Goal: Task Accomplishment & Management: Manage account settings

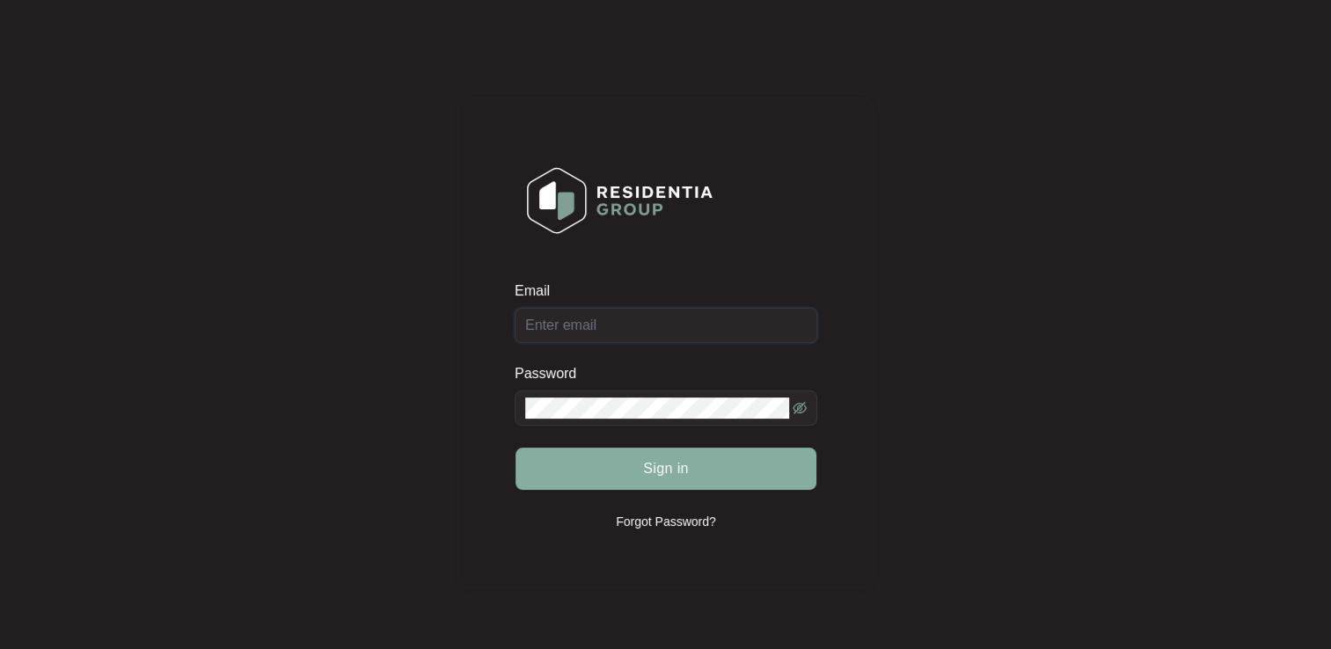
type input "[EMAIL_ADDRESS][DOMAIN_NAME]"
click at [666, 464] on span "Sign in" at bounding box center [666, 468] width 46 height 21
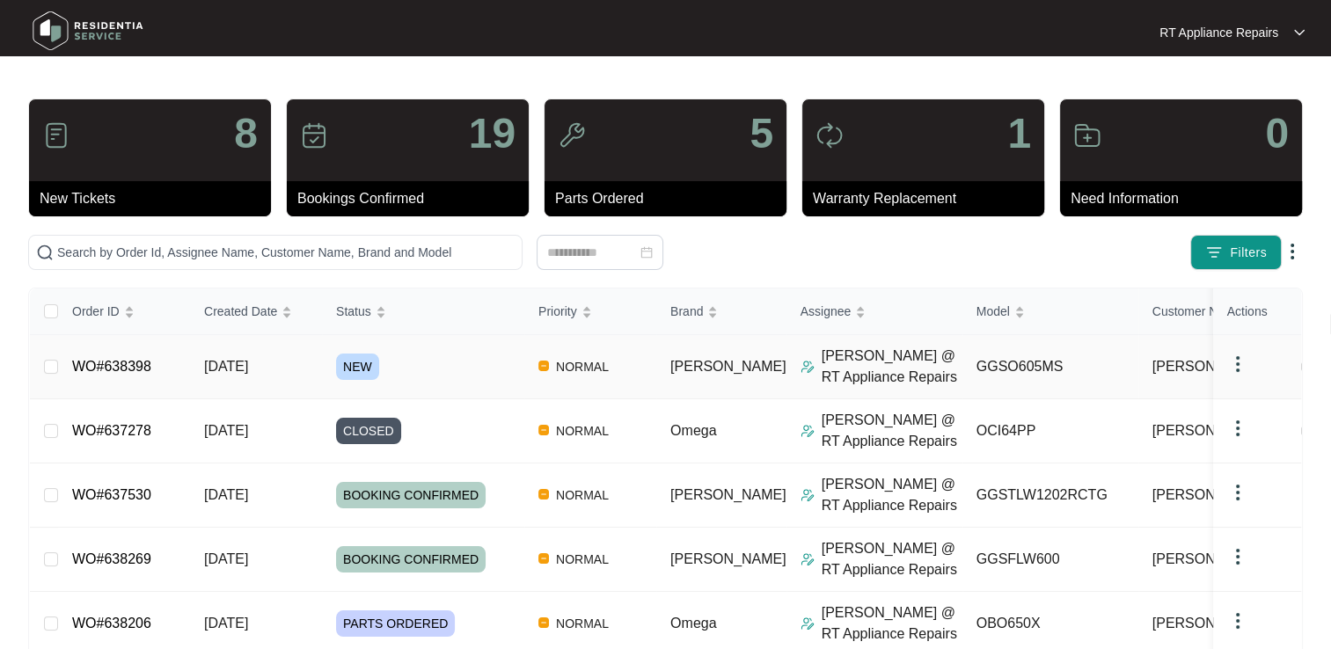
click at [118, 368] on link "WO#638398" at bounding box center [111, 366] width 79 height 15
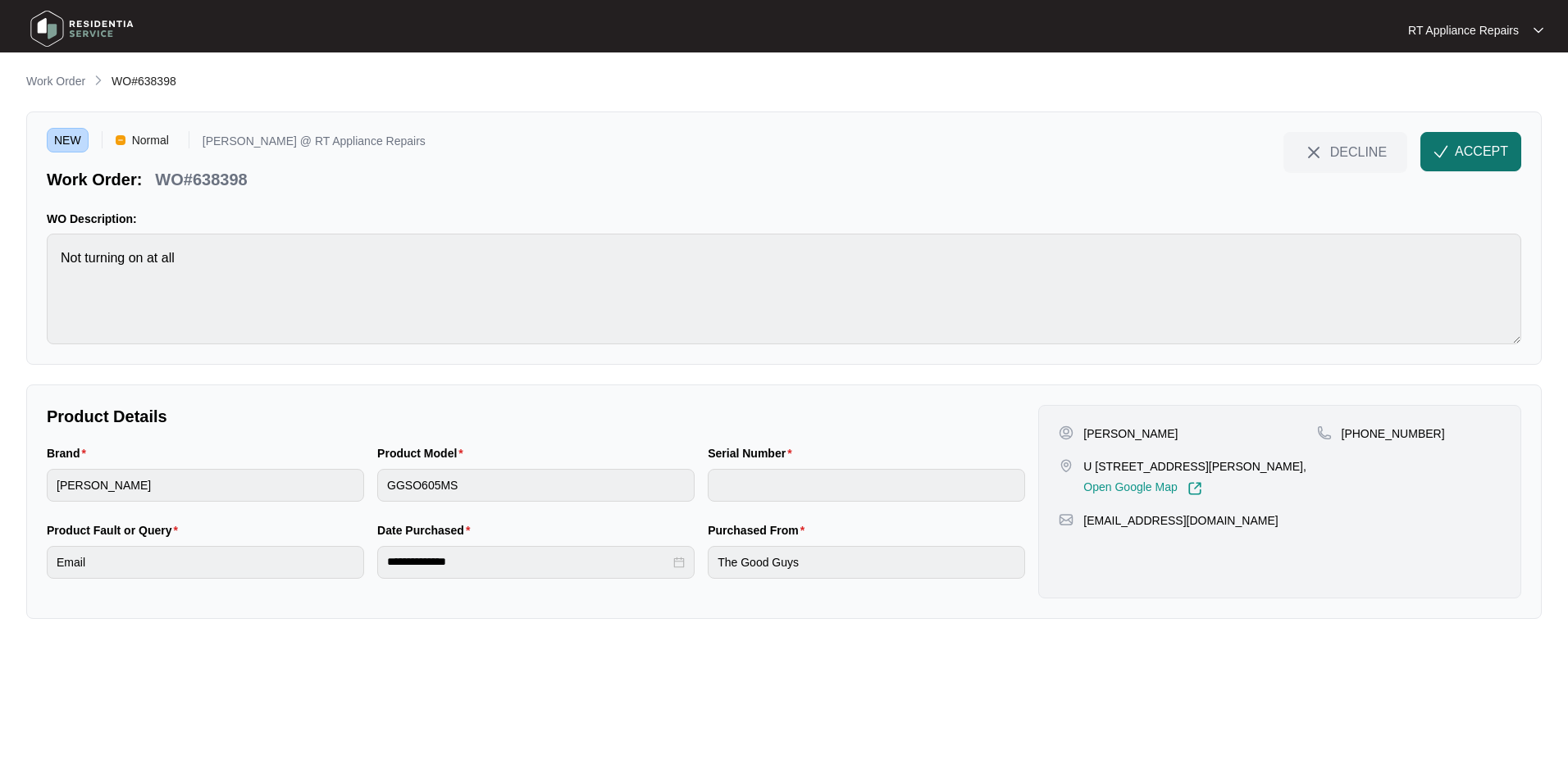
drag, startPoint x: 1460, startPoint y: 150, endPoint x: 865, endPoint y: 146, distance: 595.0
click at [1240, 150] on span "ACCEPT" at bounding box center [1481, 151] width 53 height 20
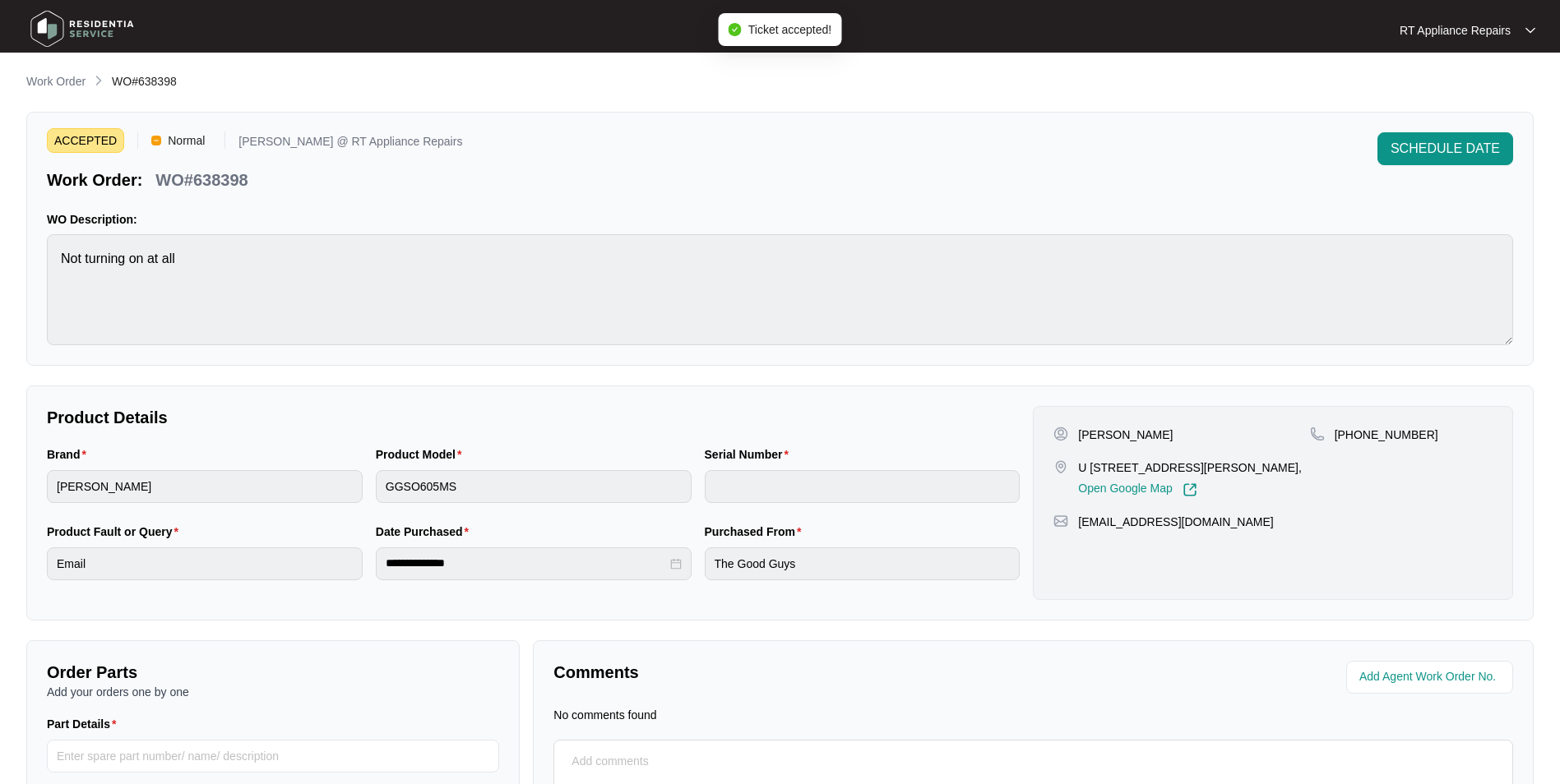
click at [157, 180] on p "WO#638398" at bounding box center [201, 179] width 93 height 23
drag, startPoint x: 157, startPoint y: 180, endPoint x: 251, endPoint y: 178, distance: 94.0
click at [251, 178] on div "WO#638398" at bounding box center [201, 177] width 106 height 29
copy div "WO#638398 SCHEDULE DATE"
click at [374, 189] on div "Work Order: WO#638398" at bounding box center [254, 177] width 415 height 29
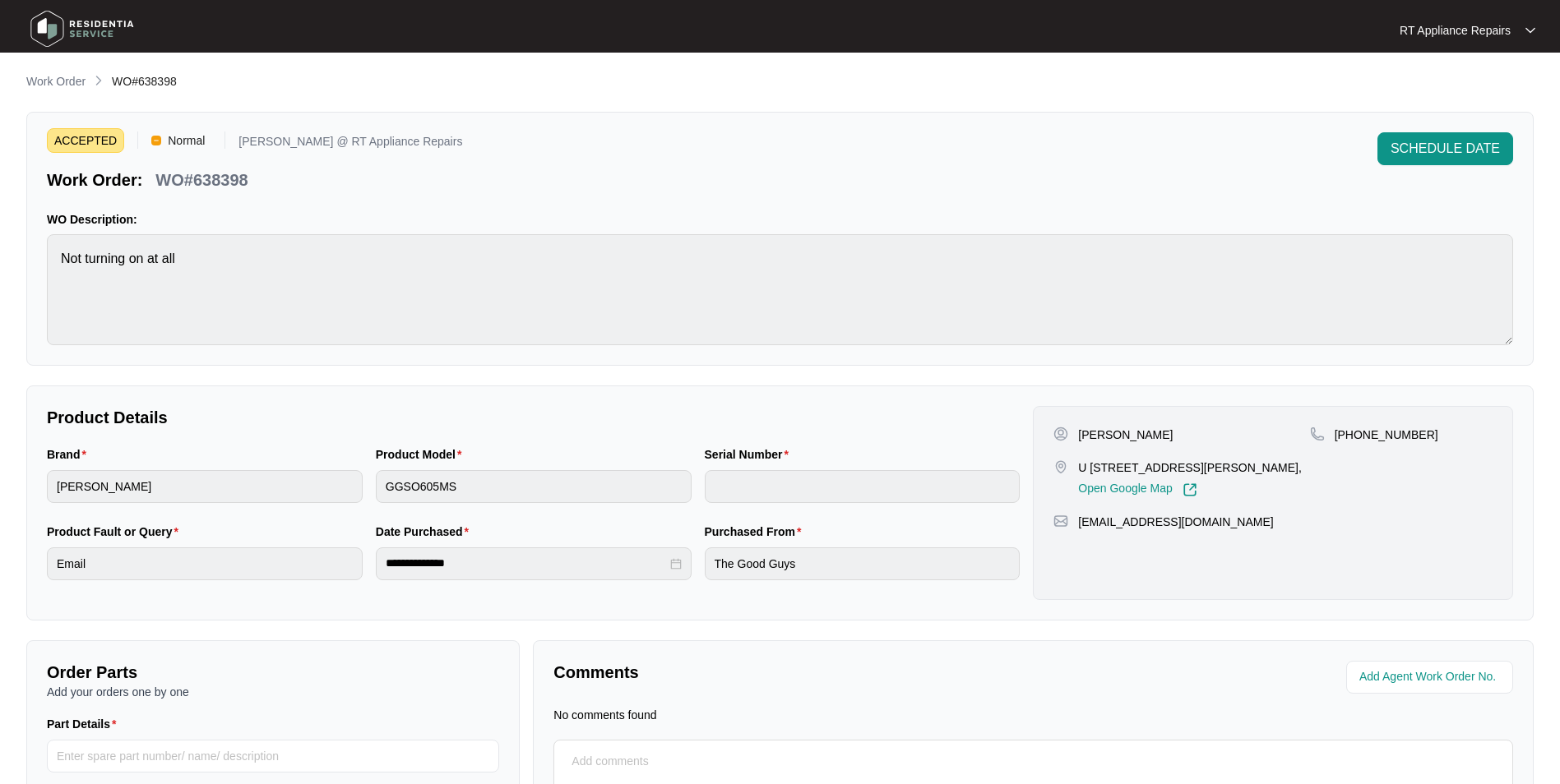
click at [1092, 441] on p "[PERSON_NAME]" at bounding box center [1124, 435] width 94 height 17
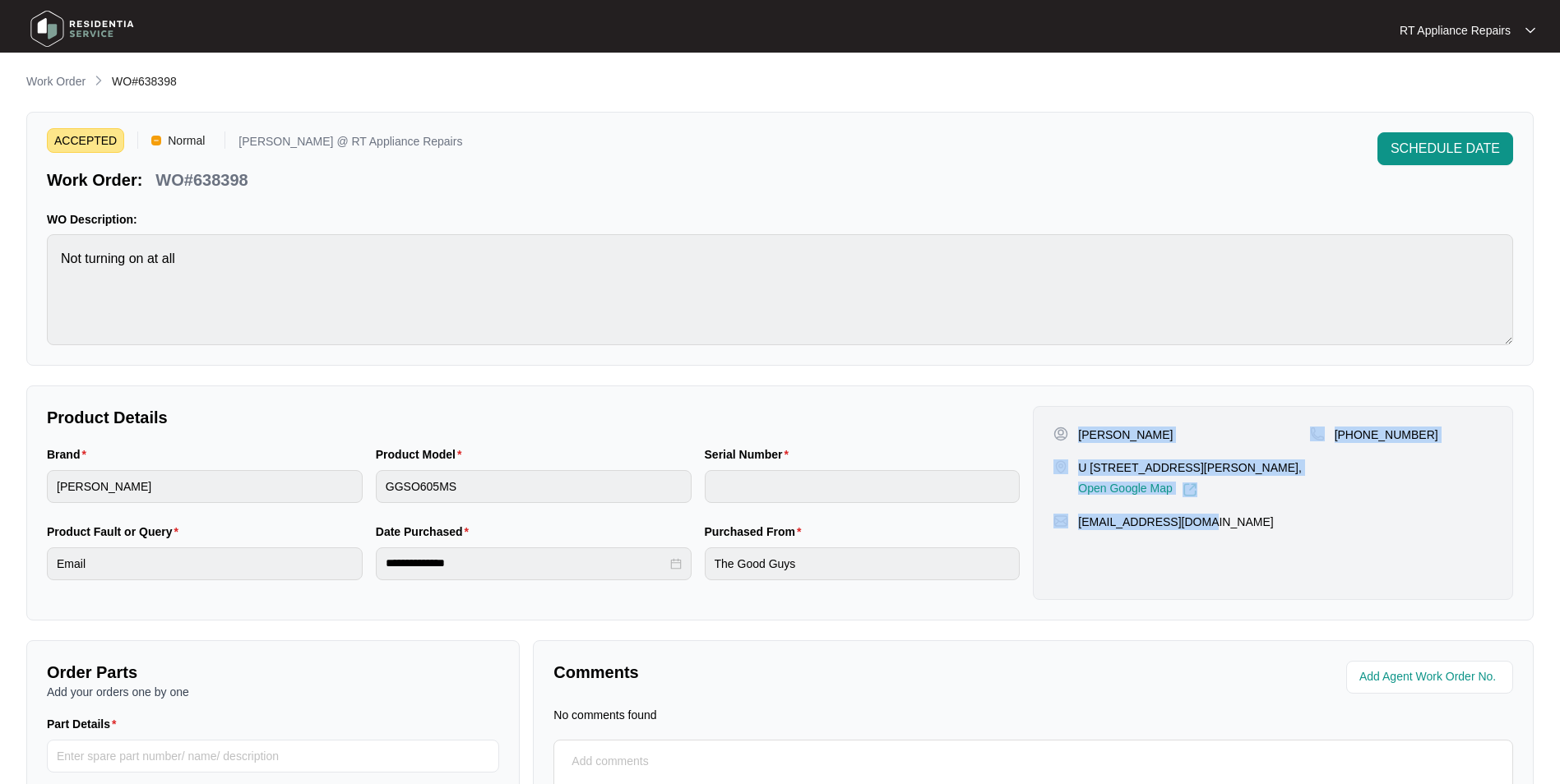
drag, startPoint x: 1081, startPoint y: 435, endPoint x: 1175, endPoint y: 514, distance: 122.8
click at [1215, 515] on div "[PERSON_NAME] U [STREET_ADDRESS][PERSON_NAME], Open Google Map [PHONE_NUMBER] […" at bounding box center [1273, 504] width 480 height 194
copy div "[PERSON_NAME] U [STREET_ADDRESS][PERSON_NAME], Open Google Map [PHONE_NUMBER] […"
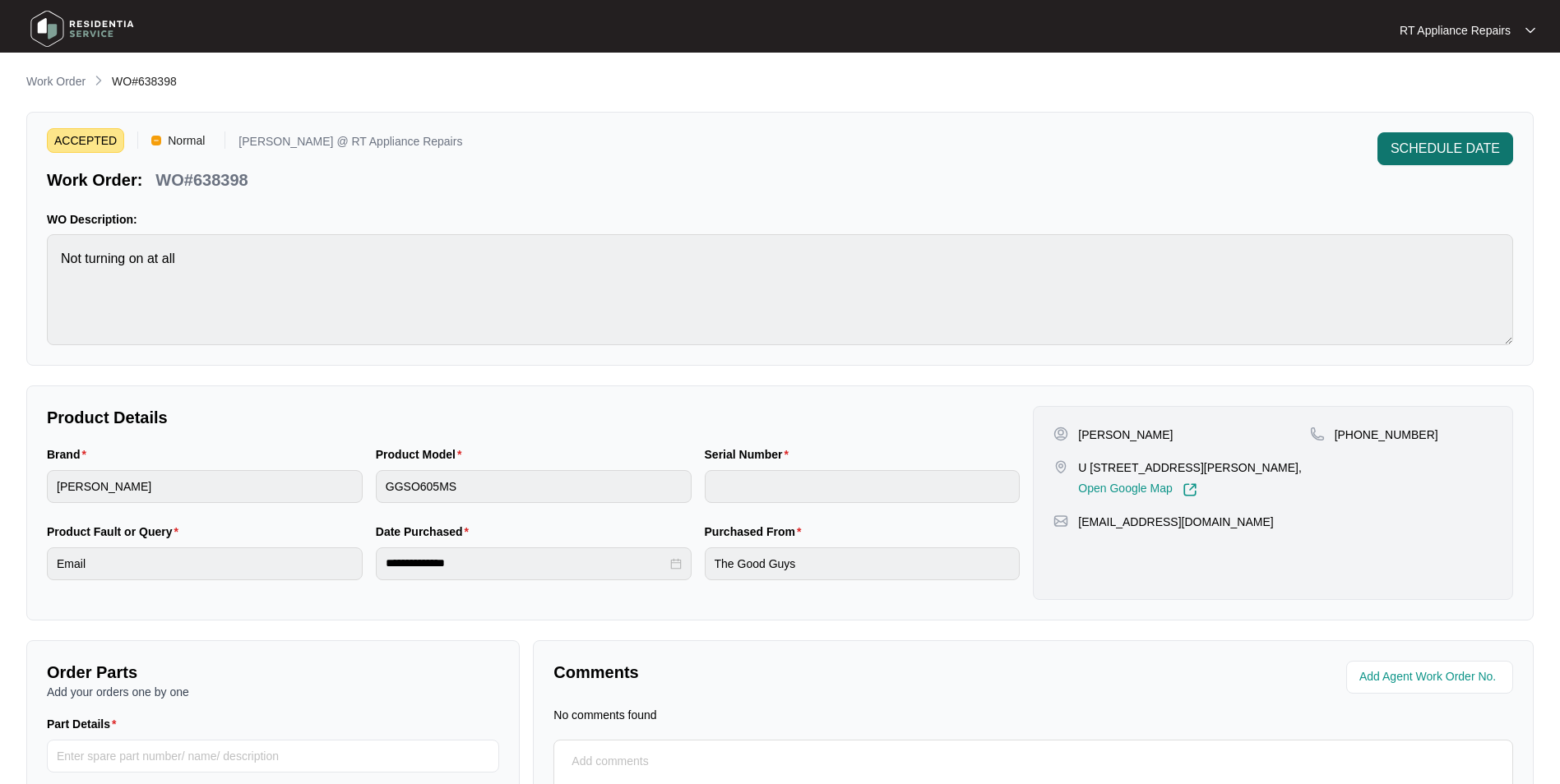
click at [1243, 147] on span "SCHEDULE DATE" at bounding box center [1445, 149] width 109 height 20
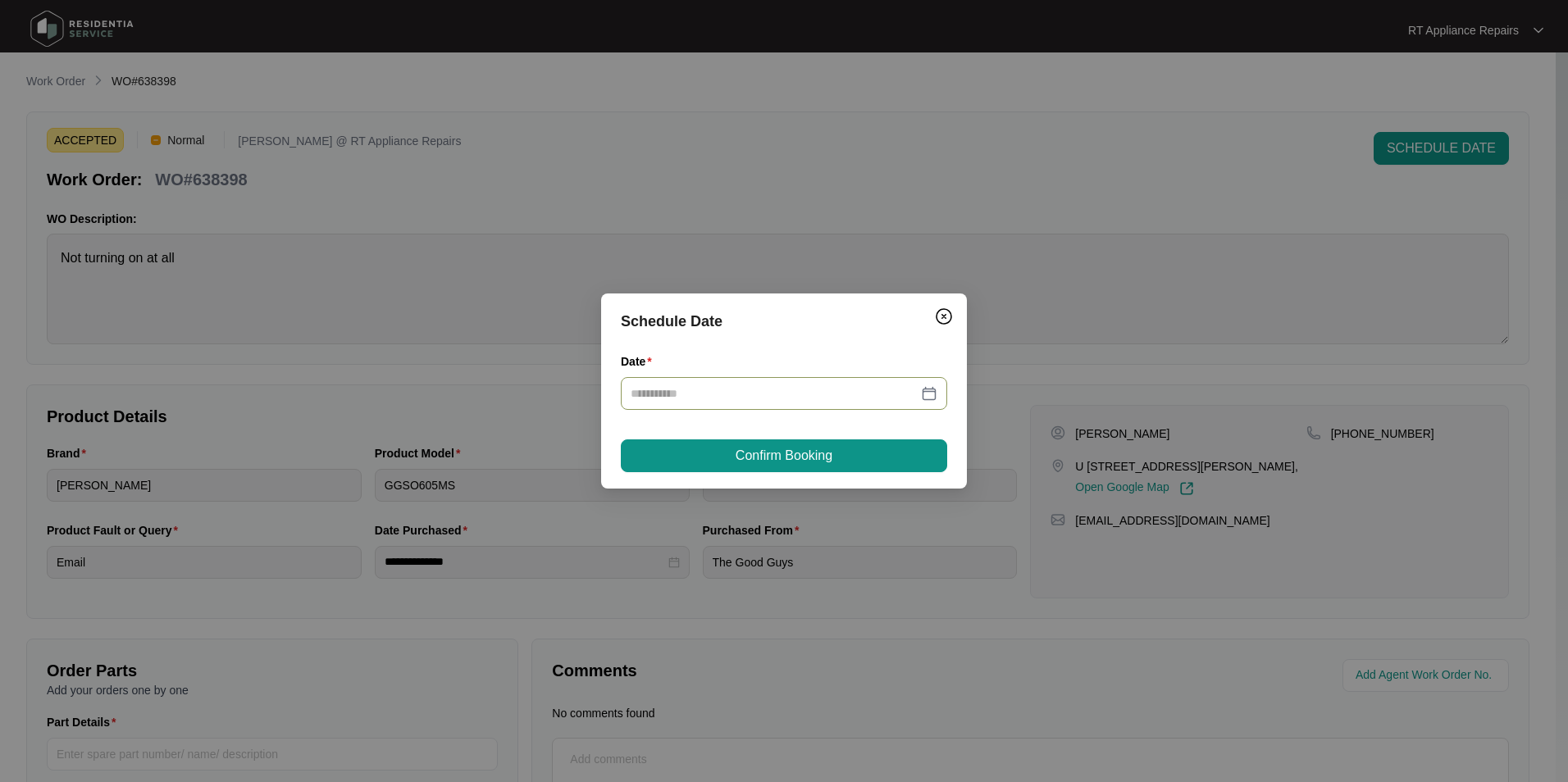
click at [848, 382] on div at bounding box center [784, 393] width 326 height 33
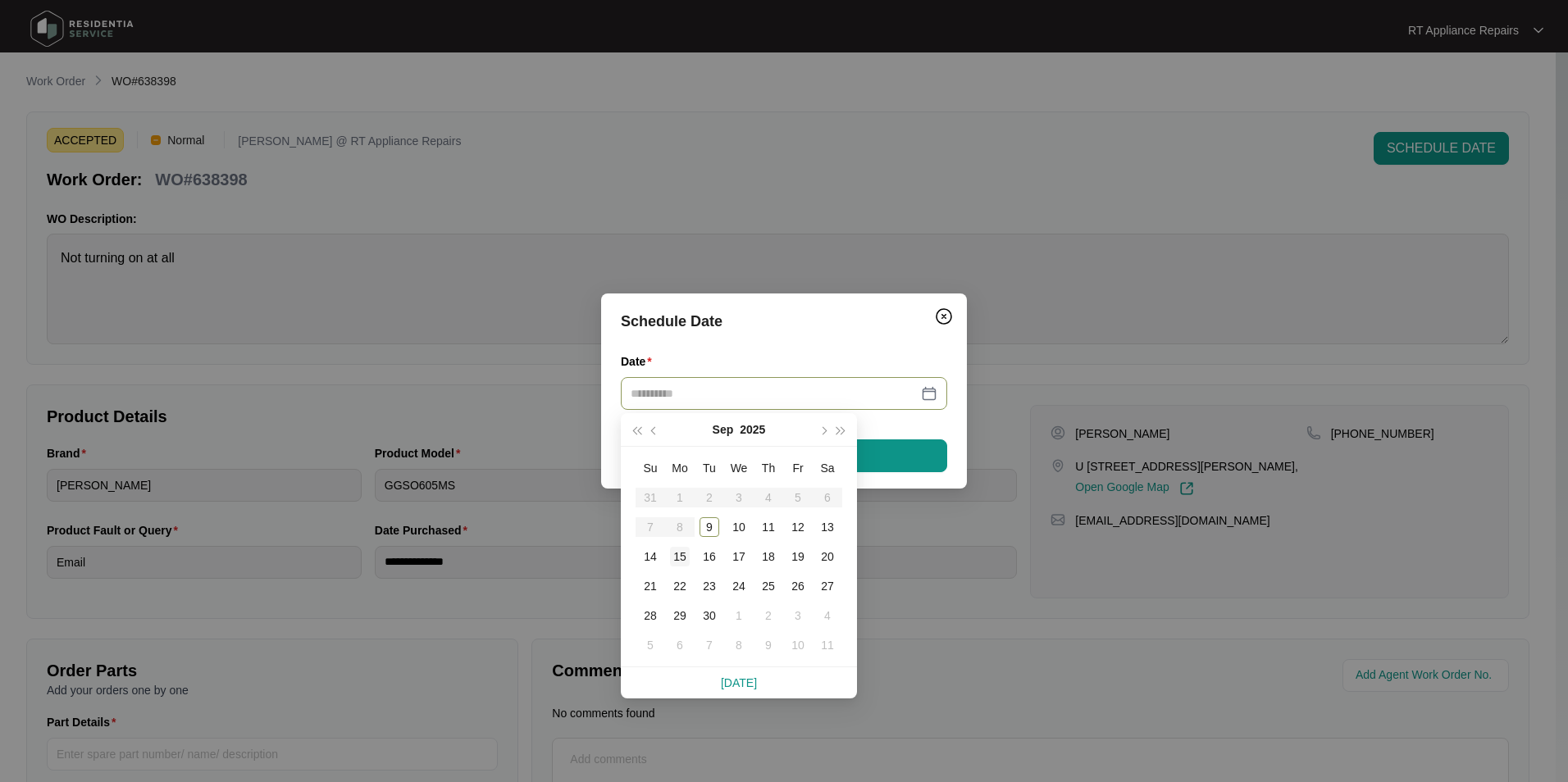
click at [681, 557] on div "15" at bounding box center [680, 556] width 20 height 20
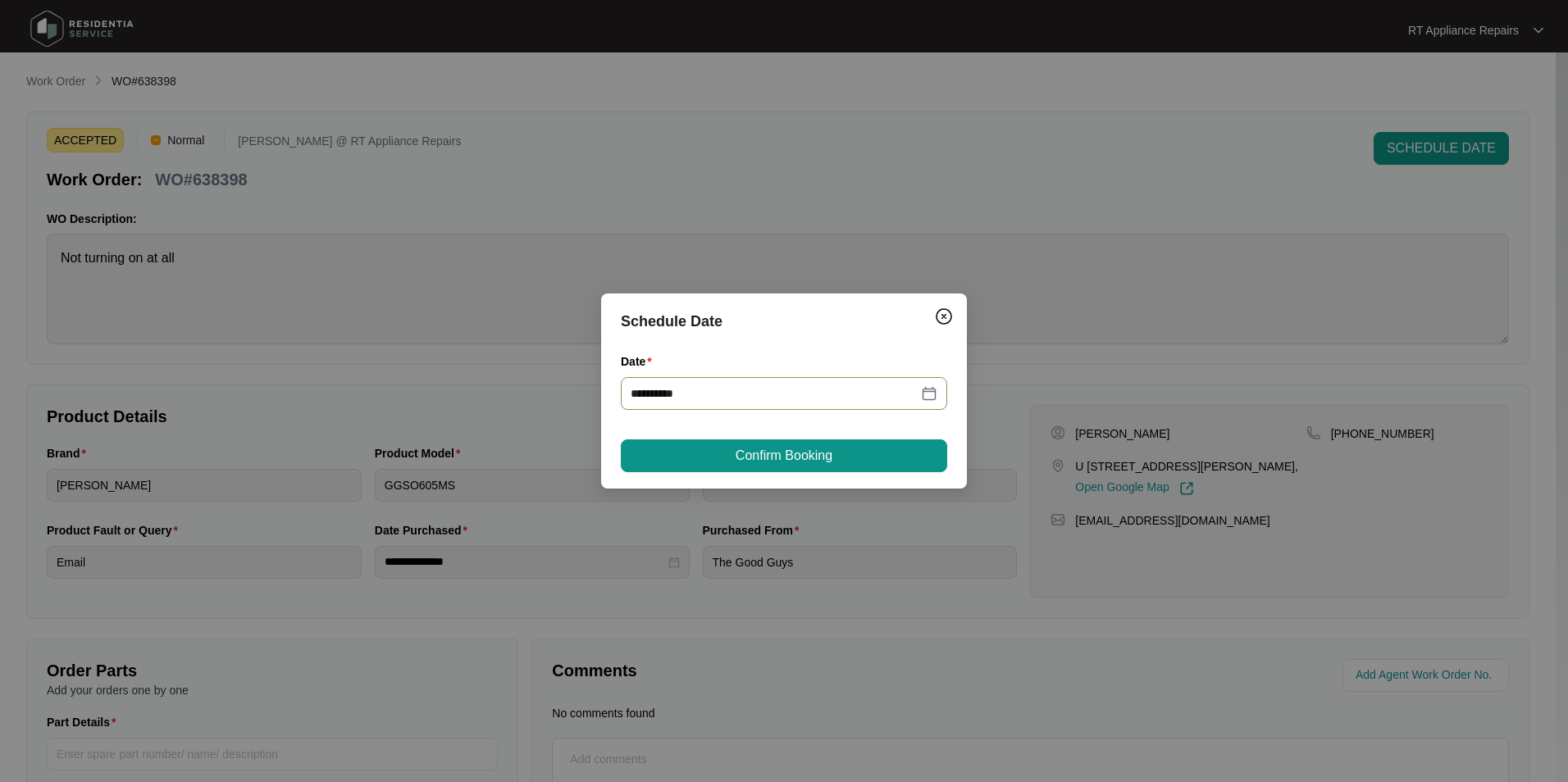
type input "**********"
click at [761, 457] on span "Confirm Booking" at bounding box center [784, 456] width 97 height 20
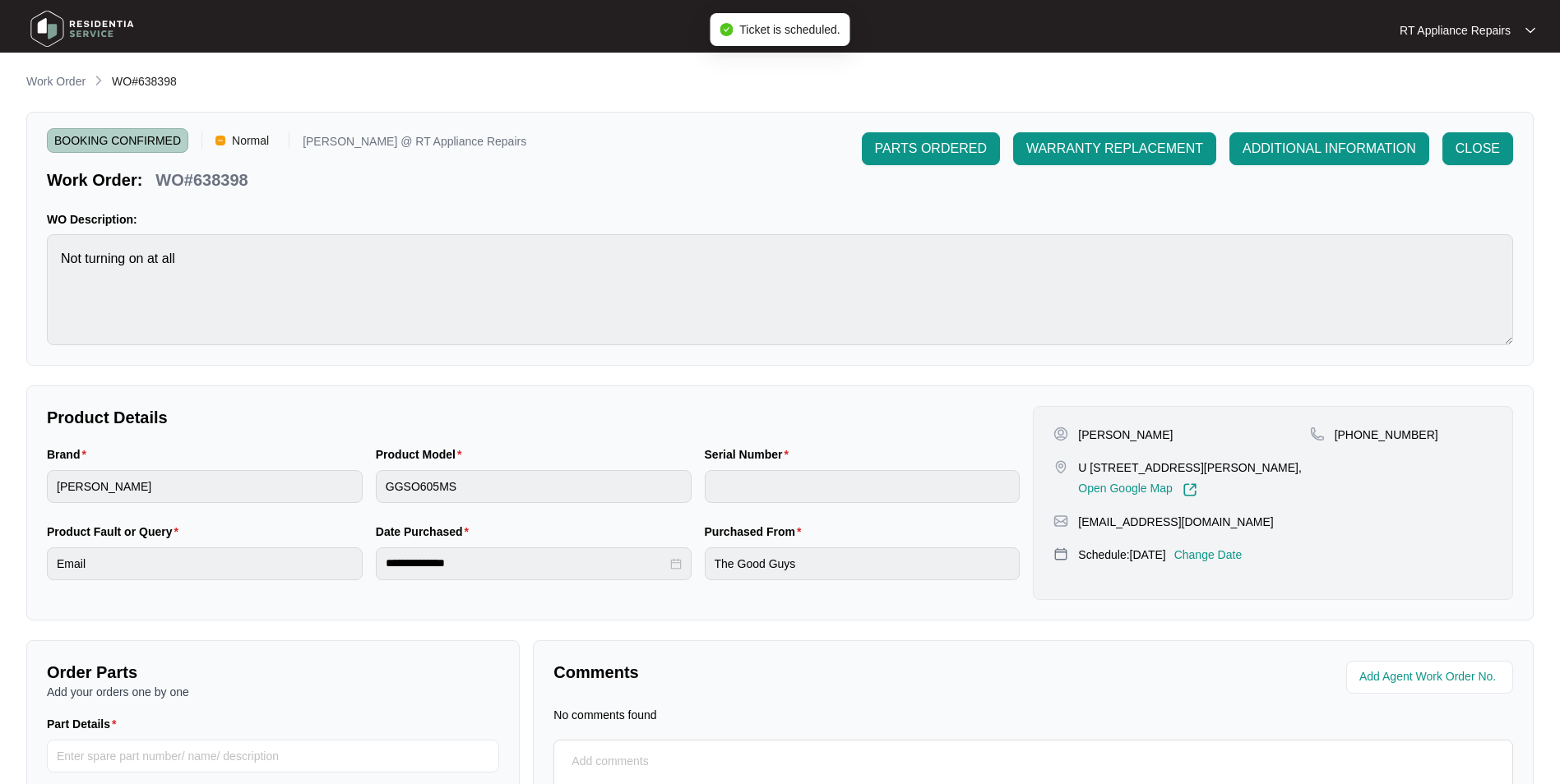
click at [1243, 28] on p "RT Appliance Repairs" at bounding box center [1454, 31] width 111 height 17
click at [1243, 87] on p "Log Out" at bounding box center [1481, 87] width 83 height 17
